Goal: Information Seeking & Learning: Learn about a topic

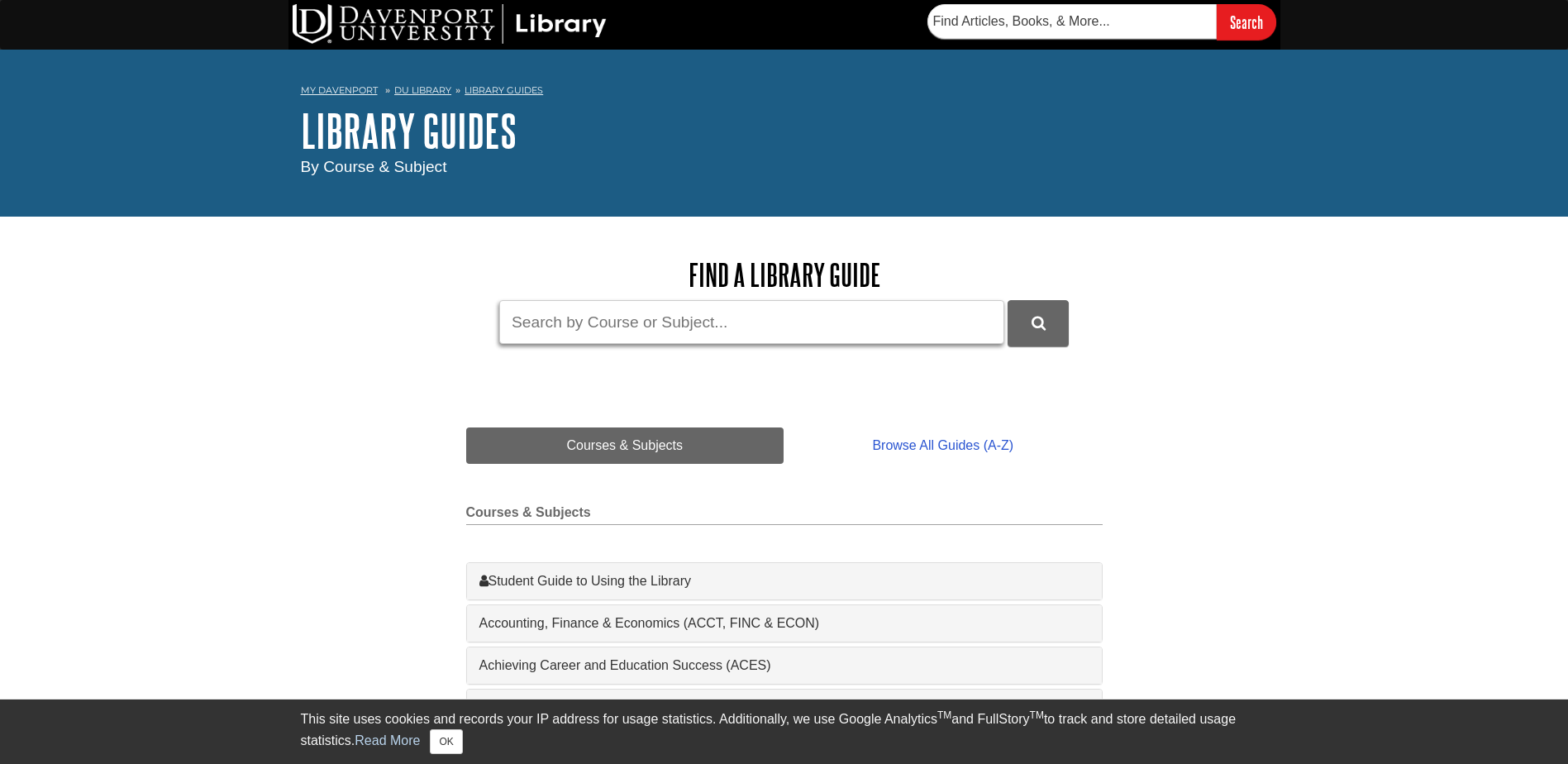
click at [842, 333] on input "Guide Search Terms" at bounding box center [752, 322] width 505 height 44
type input "plaque psoriasis"
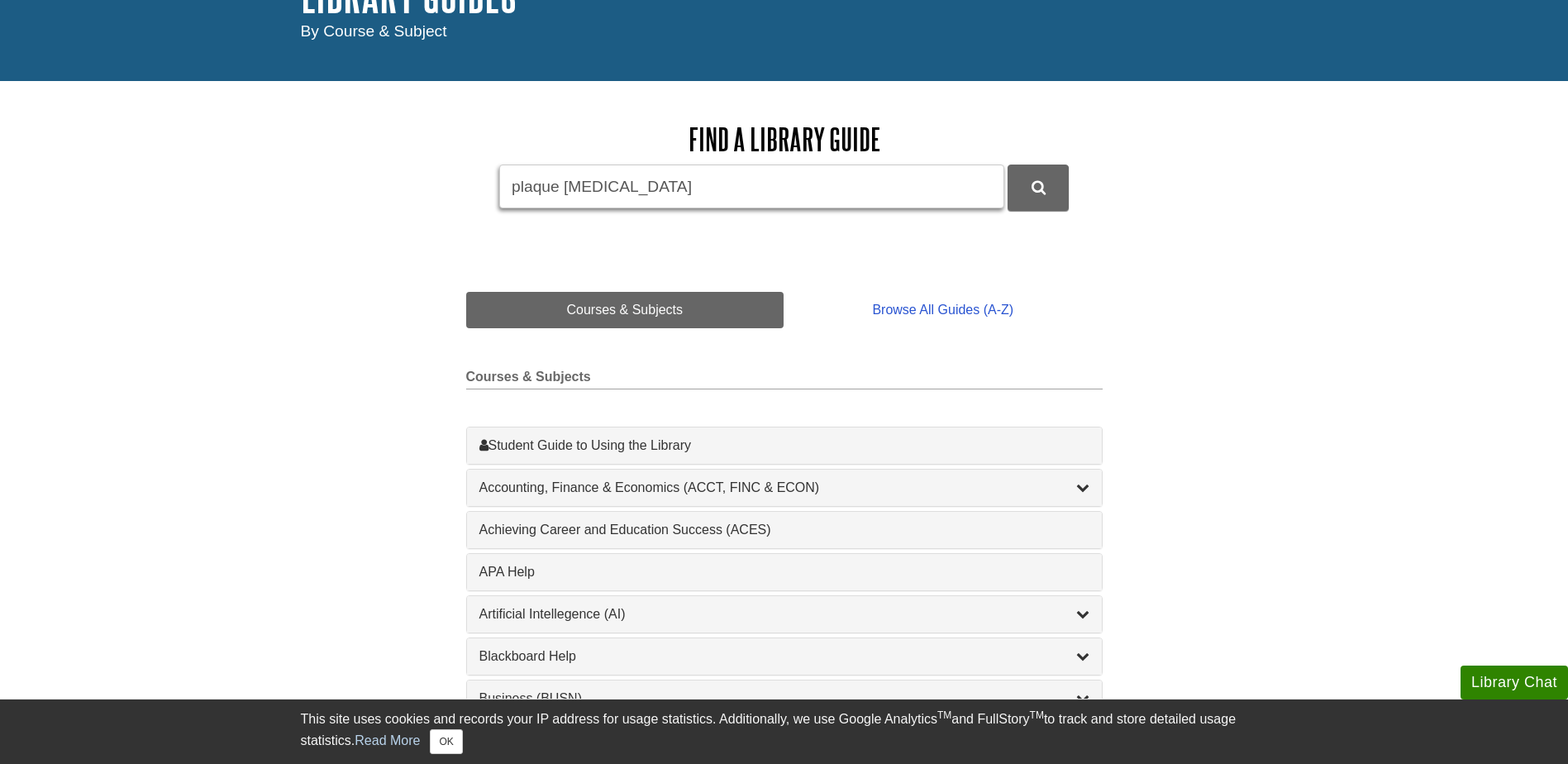
scroll to position [248, 0]
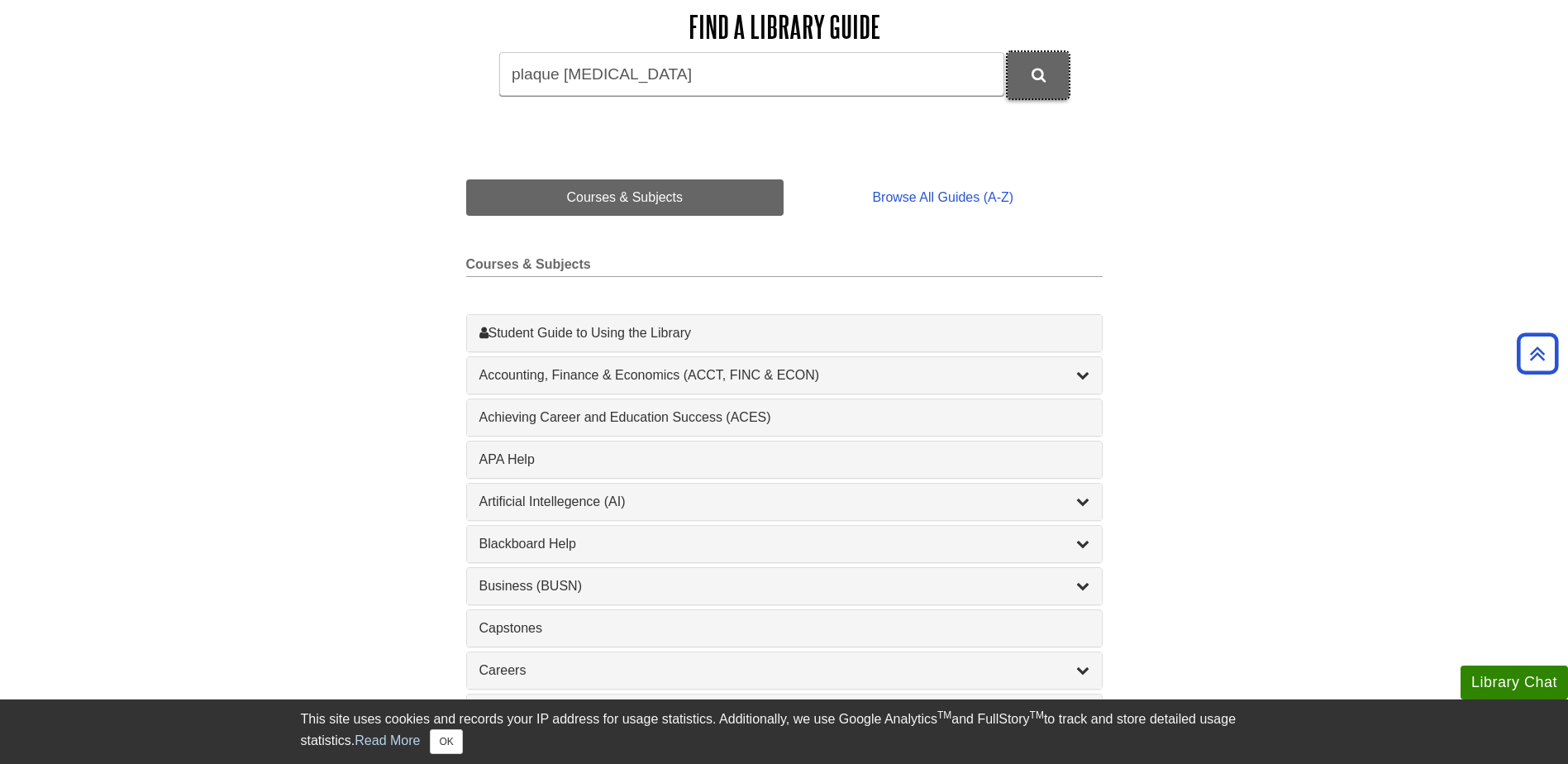
click at [1048, 82] on button "DU Library Guides Search" at bounding box center [1038, 75] width 61 height 46
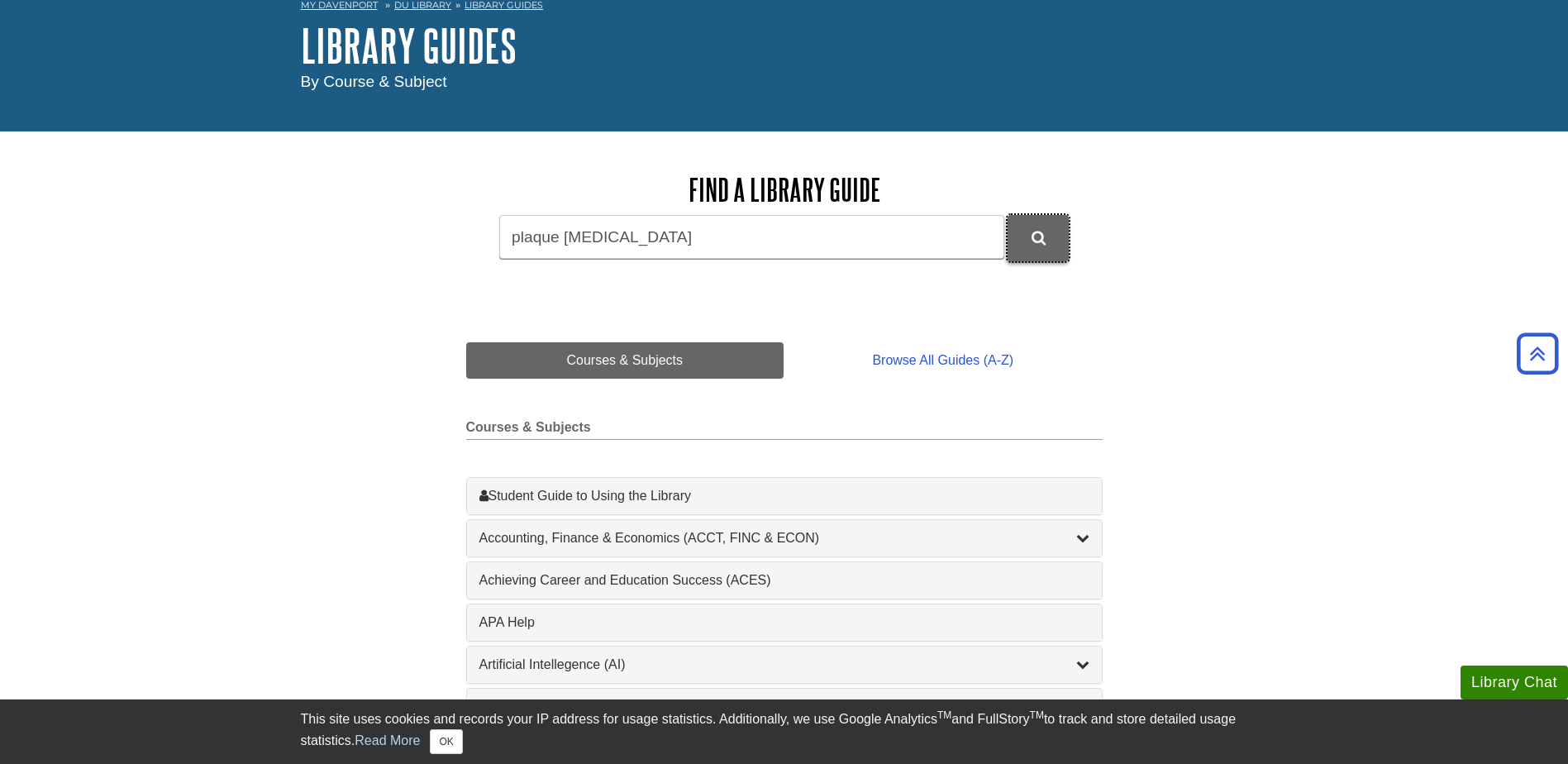
scroll to position [82, 0]
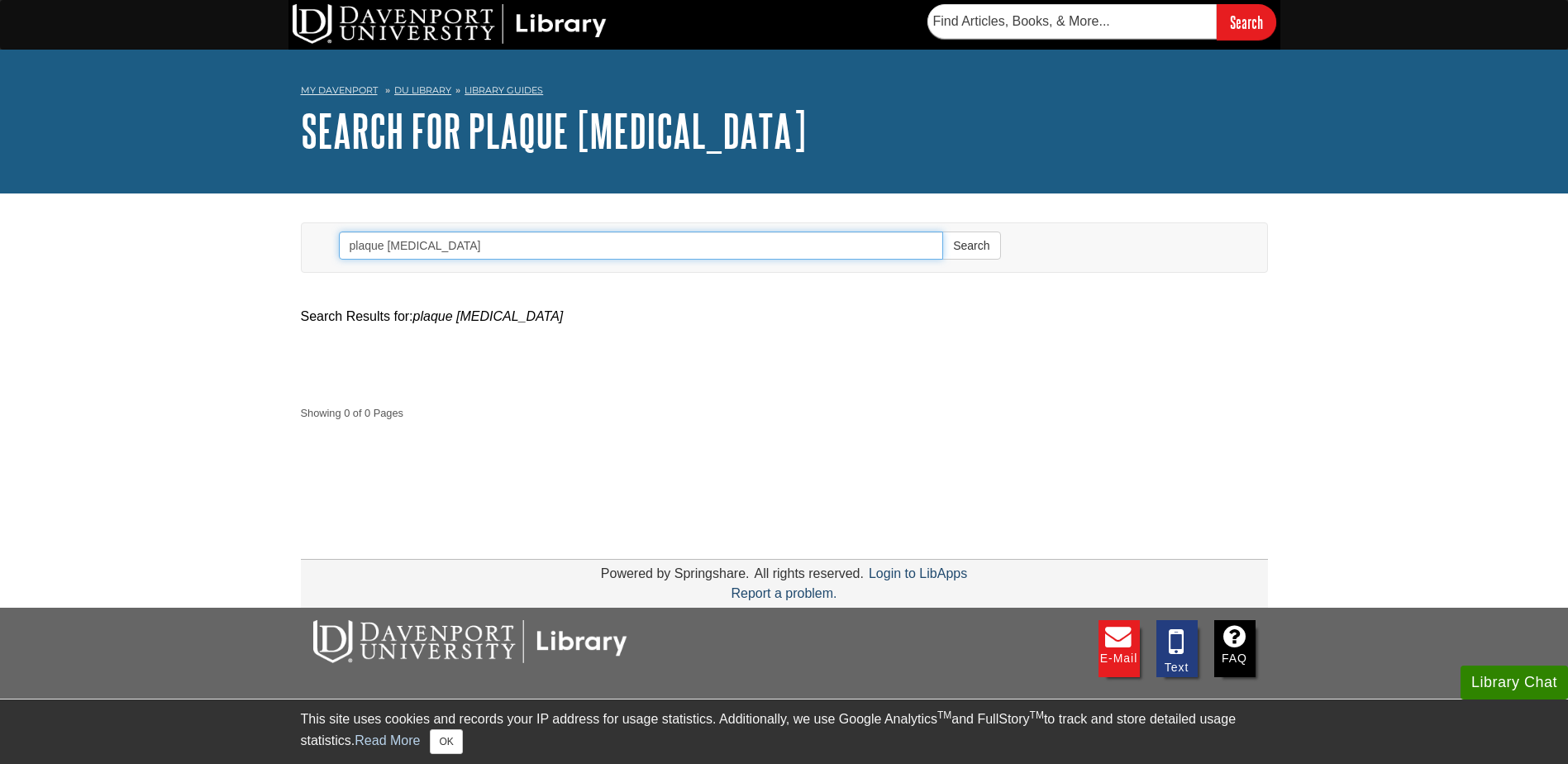
click at [692, 258] on input "plaque psoriasis" at bounding box center [641, 245] width 605 height 28
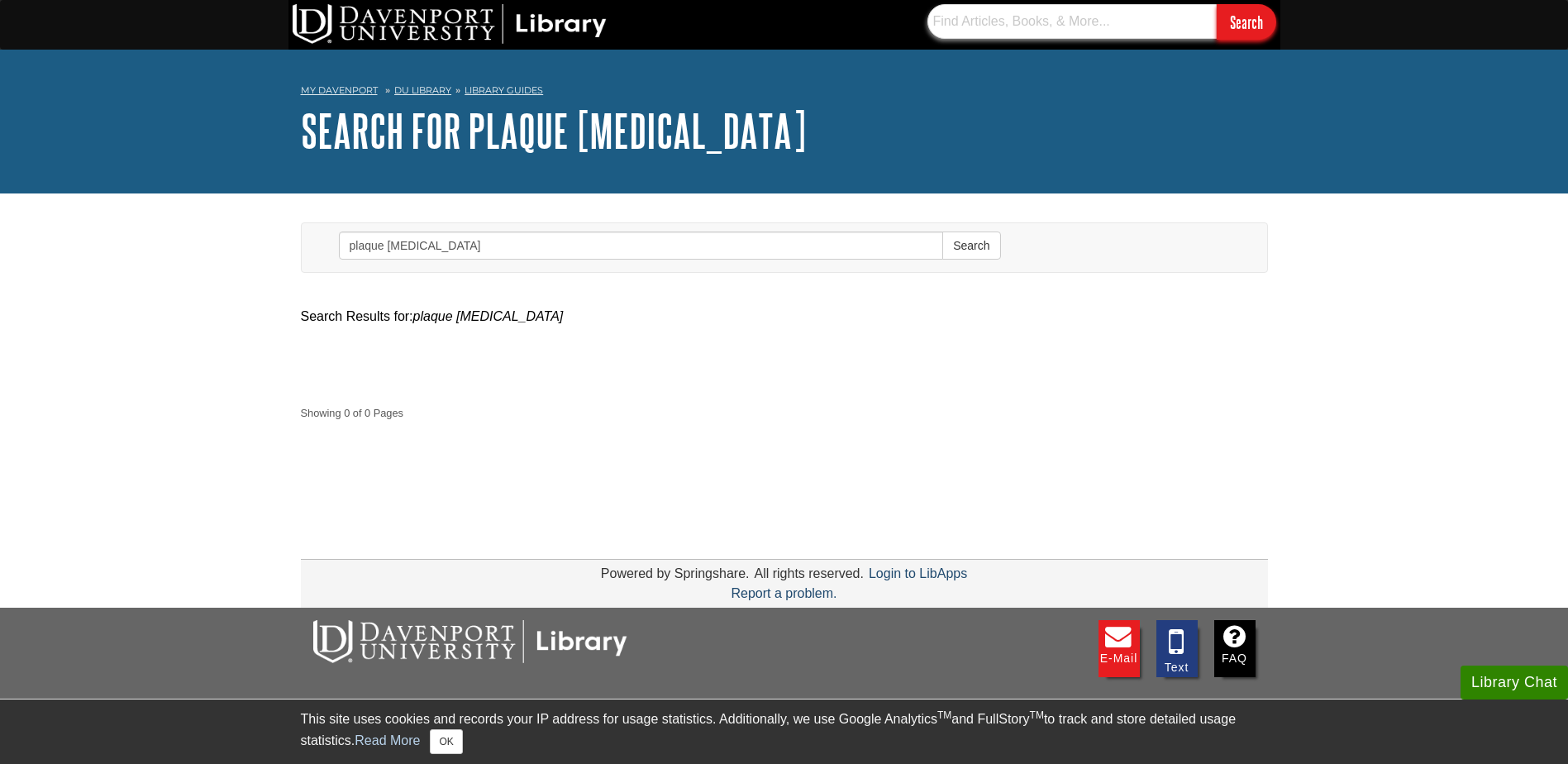
click at [993, 23] on input "text" at bounding box center [1072, 21] width 290 height 35
type input "plaque psoriasis"
click at [1238, 15] on input "Search" at bounding box center [1246, 22] width 59 height 36
